Goal: Check status: Check status

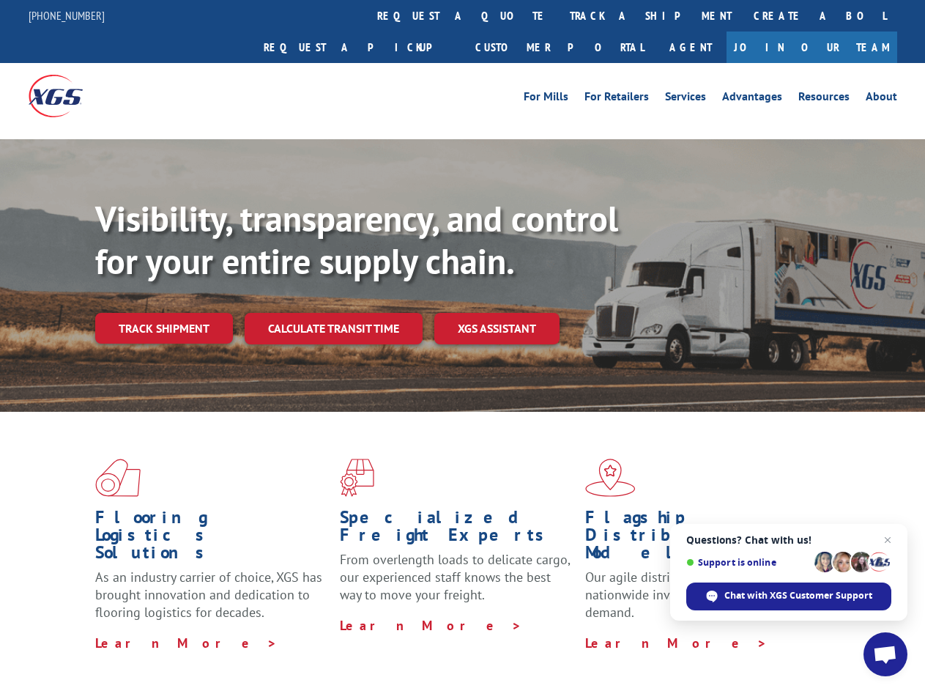
click at [462, 345] on div "Visibility, transparency, and control for your entire supply chain. Track shipm…" at bounding box center [510, 300] width 830 height 204
click at [559, 15] on link "track a shipment" at bounding box center [651, 15] width 184 height 31
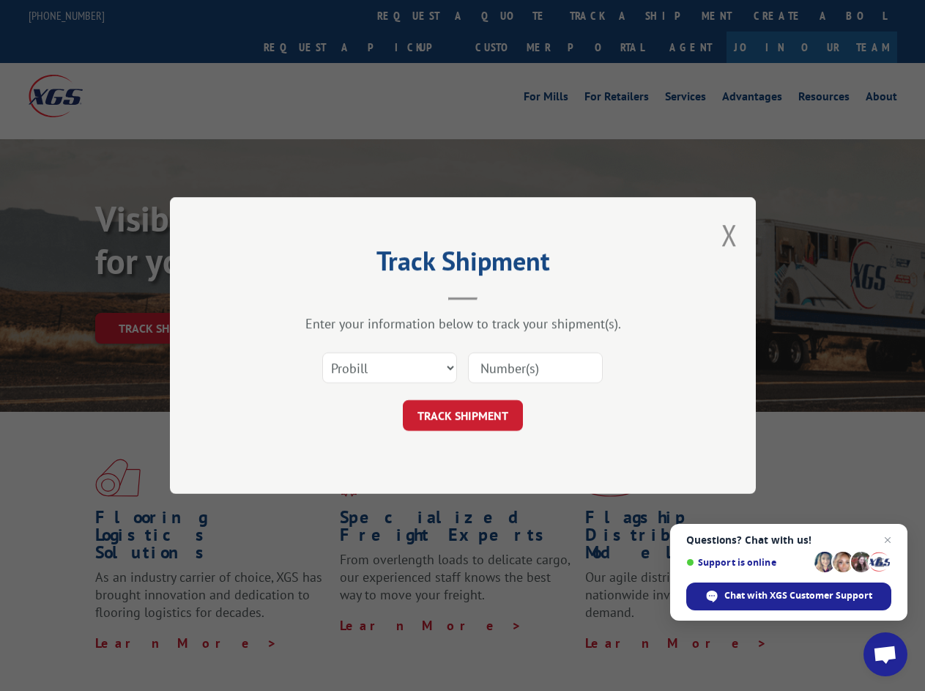
click at [511, 15] on div "Track Shipment Enter your information below to track your shipment(s). Select c…" at bounding box center [462, 345] width 925 height 691
click at [603, 15] on div "Track Shipment Enter your information below to track your shipment(s). Select c…" at bounding box center [462, 345] width 925 height 691
click at [163, 296] on div "Track Shipment Enter your information below to track your shipment(s). Select c…" at bounding box center [462, 345] width 925 height 691
click at [332, 296] on header "Track Shipment" at bounding box center [462, 275] width 439 height 50
click at [497, 296] on header "Track Shipment" at bounding box center [462, 275] width 439 height 50
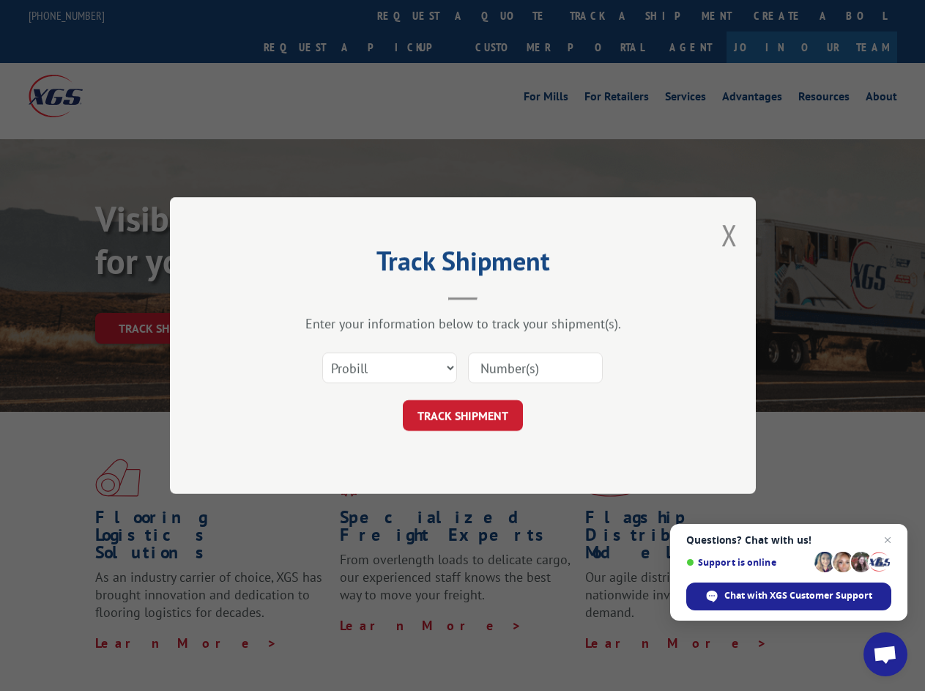
click at [885, 654] on span "Open chat" at bounding box center [885, 655] width 24 height 21
